Goal: Task Accomplishment & Management: Use online tool/utility

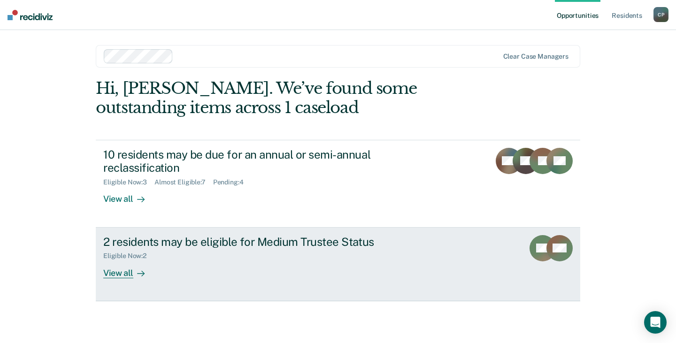
click at [109, 274] on div "View all" at bounding box center [129, 269] width 53 height 18
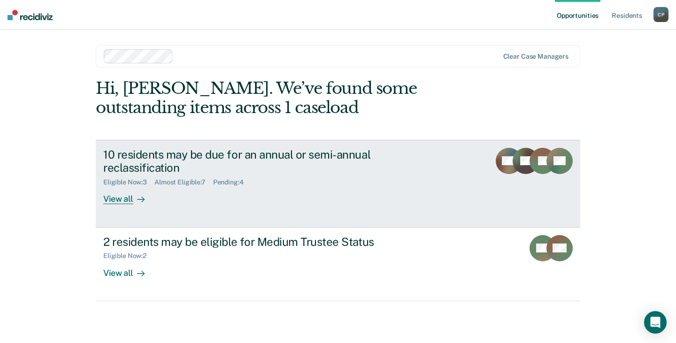
click at [128, 198] on div "View all" at bounding box center [129, 195] width 53 height 18
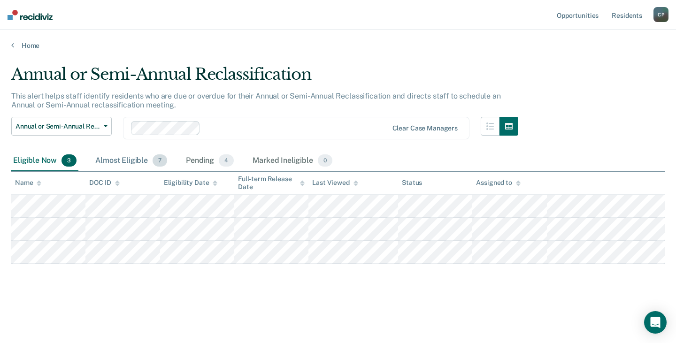
click at [106, 157] on div "Almost Eligible 7" at bounding box center [131, 161] width 76 height 21
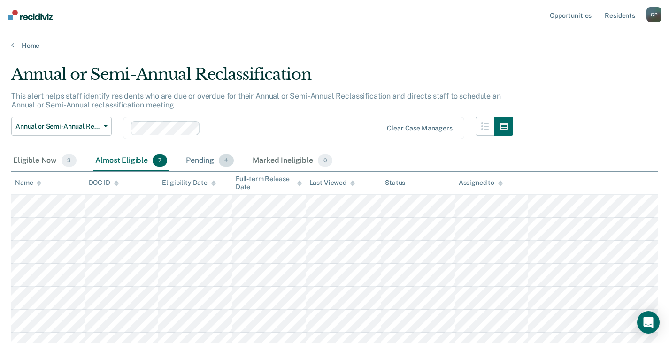
click at [198, 163] on div "Pending 4" at bounding box center [210, 161] width 52 height 21
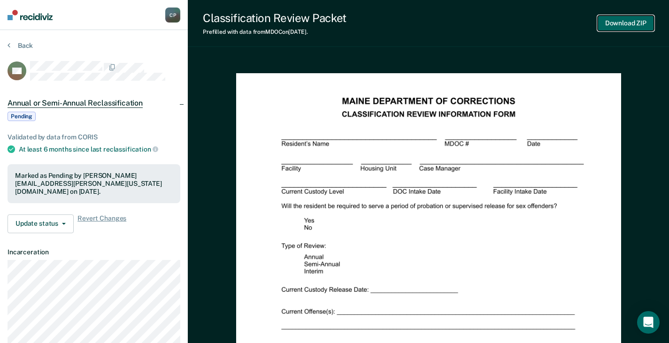
click at [629, 24] on button "Download ZIP" at bounding box center [626, 22] width 56 height 15
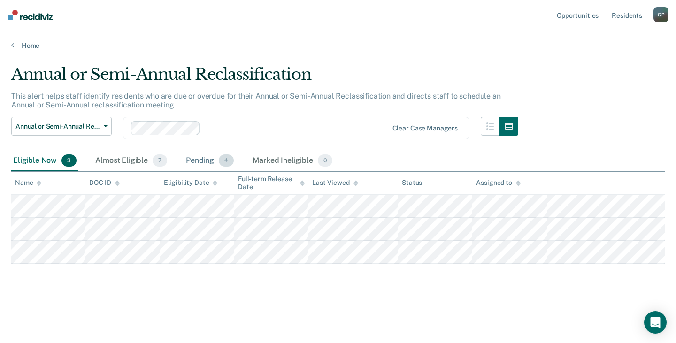
click at [208, 161] on div "Pending 4" at bounding box center [210, 161] width 52 height 21
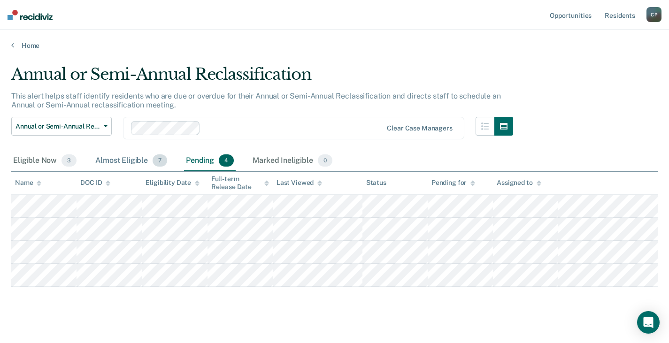
click at [118, 163] on div "Almost Eligible 7" at bounding box center [131, 161] width 76 height 21
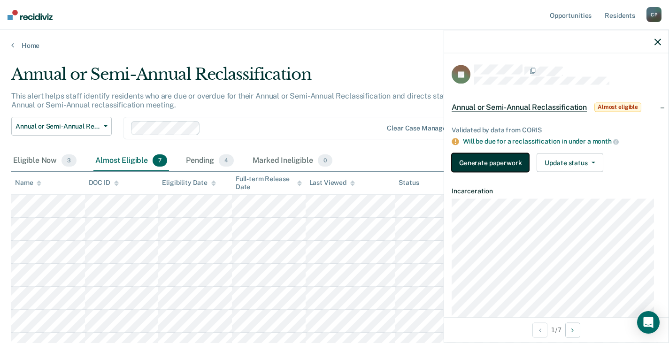
click at [486, 168] on button "Generate paperwork" at bounding box center [490, 162] width 77 height 19
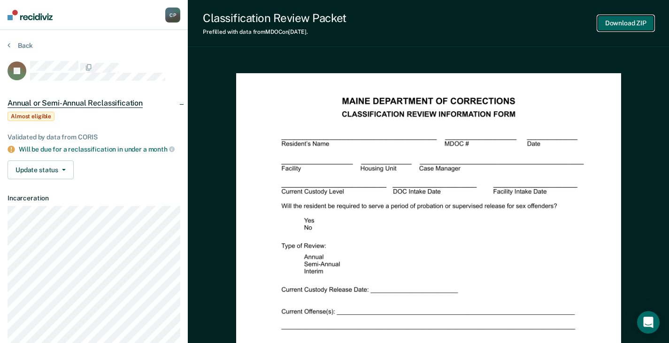
click at [622, 25] on button "Download ZIP" at bounding box center [626, 22] width 56 height 15
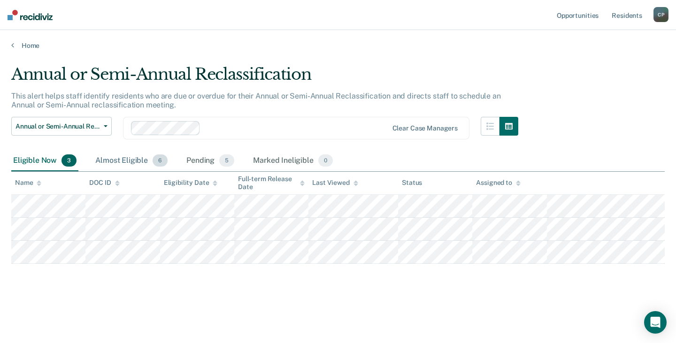
click at [138, 160] on div "Almost Eligible 6" at bounding box center [131, 161] width 76 height 21
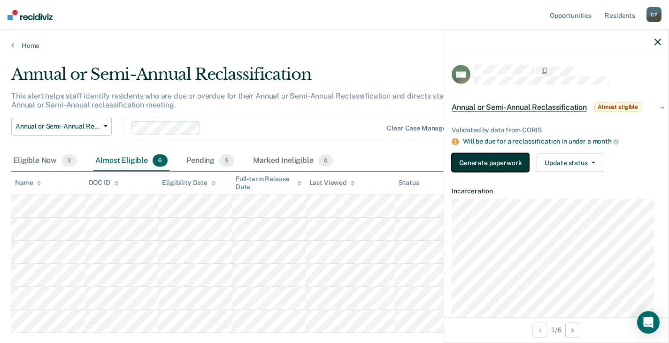
click at [468, 166] on button "Generate paperwork" at bounding box center [490, 162] width 77 height 19
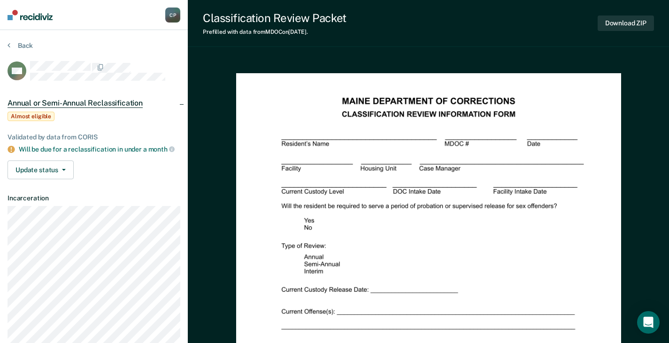
click at [624, 14] on div "Download ZIP" at bounding box center [626, 23] width 56 height 24
click at [627, 18] on button "Download ZIP" at bounding box center [626, 22] width 56 height 15
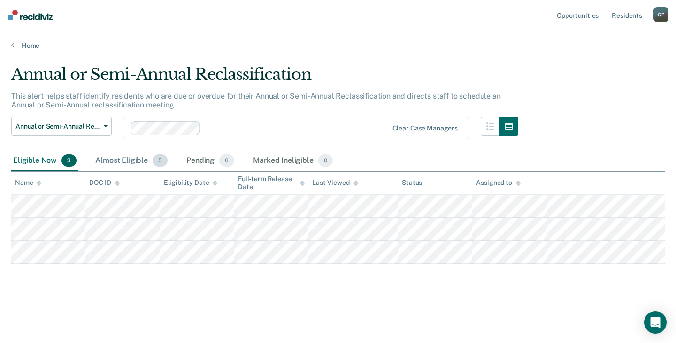
click at [131, 161] on div "Almost Eligible 5" at bounding box center [131, 161] width 76 height 21
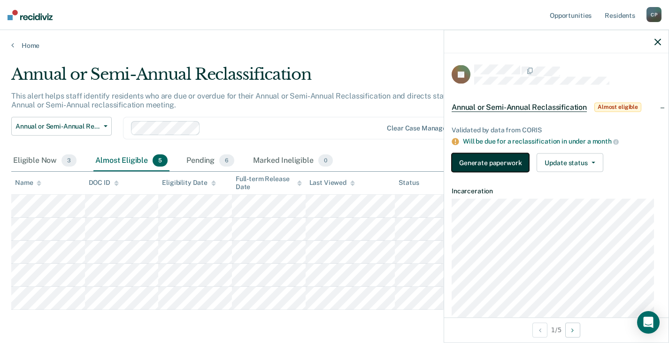
click at [478, 164] on button "Generate paperwork" at bounding box center [490, 162] width 77 height 19
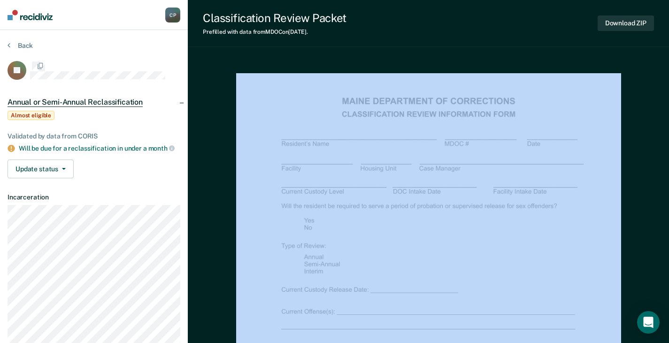
click at [611, 27] on button "Download ZIP" at bounding box center [626, 22] width 56 height 15
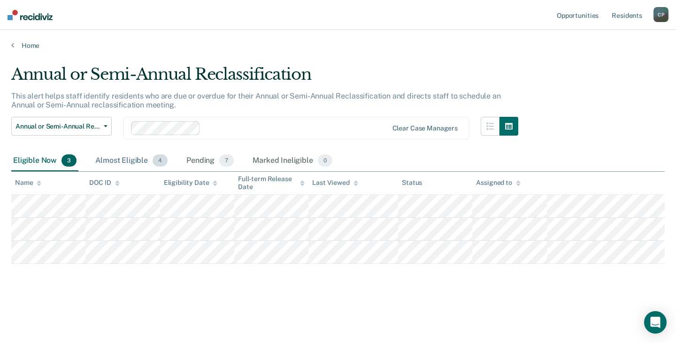
click at [129, 160] on div "Almost Eligible 4" at bounding box center [131, 161] width 76 height 21
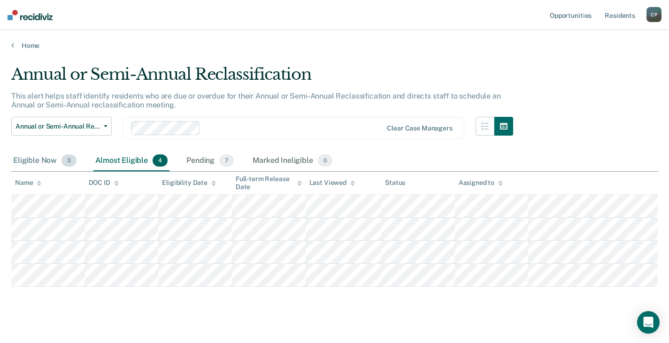
click at [38, 167] on div "Eligible Now 3" at bounding box center [44, 161] width 67 height 21
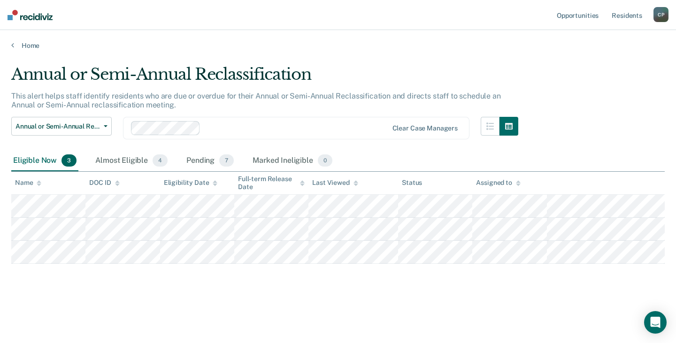
click at [38, 162] on div "Eligible Now 3" at bounding box center [44, 161] width 67 height 21
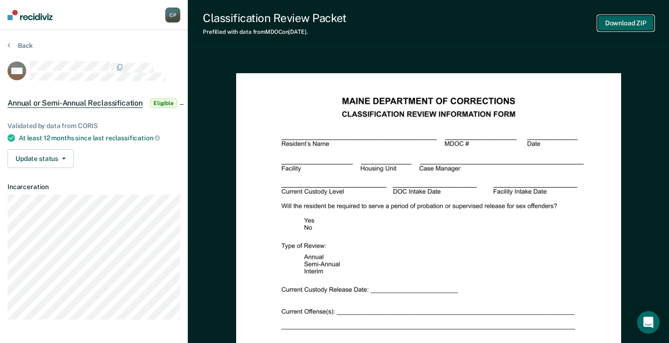
click at [638, 24] on button "Download ZIP" at bounding box center [626, 22] width 56 height 15
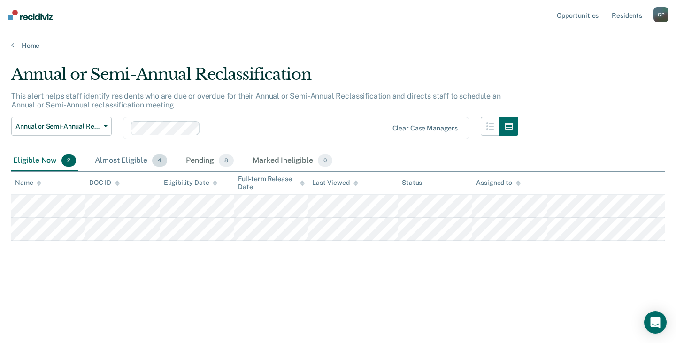
click at [122, 159] on div "Almost Eligible 4" at bounding box center [131, 161] width 76 height 21
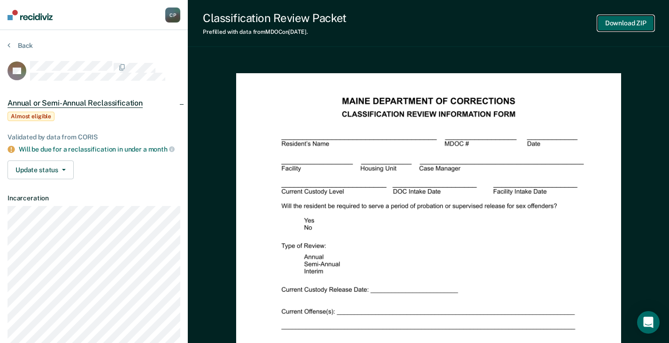
click at [617, 27] on button "Download ZIP" at bounding box center [626, 22] width 56 height 15
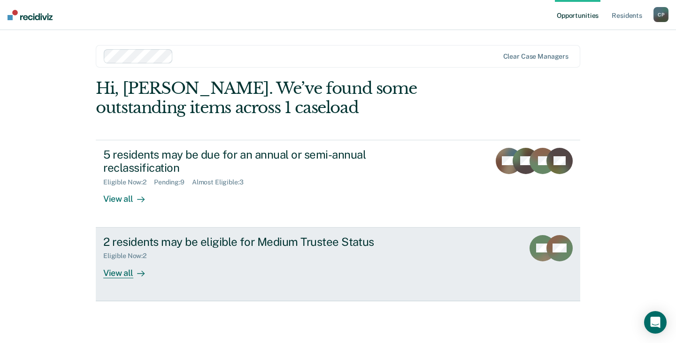
click at [120, 275] on div "View all" at bounding box center [129, 269] width 53 height 18
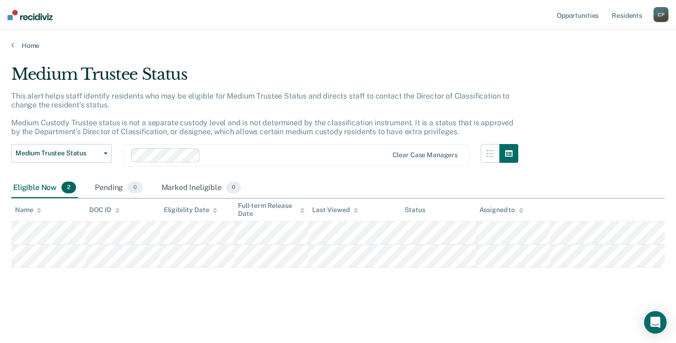
click at [42, 188] on div "Eligible Now 2" at bounding box center [44, 188] width 67 height 21
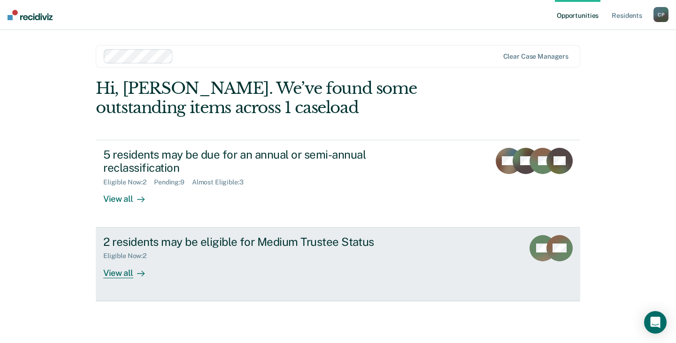
click at [113, 275] on div "View all" at bounding box center [129, 269] width 53 height 18
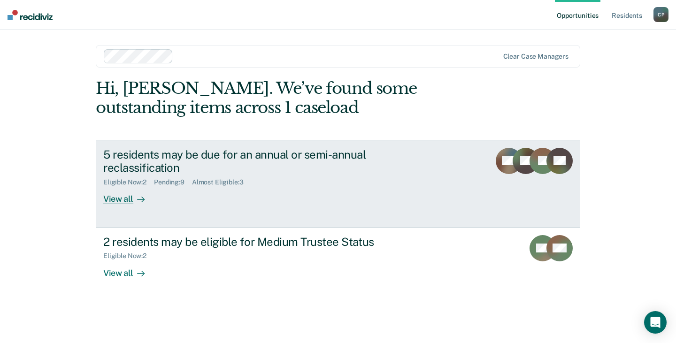
click at [111, 198] on div "View all" at bounding box center [129, 195] width 53 height 18
